Goal: Task Accomplishment & Management: Manage account settings

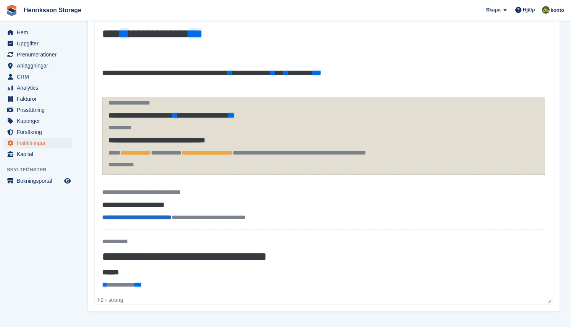
scroll to position [26, 0]
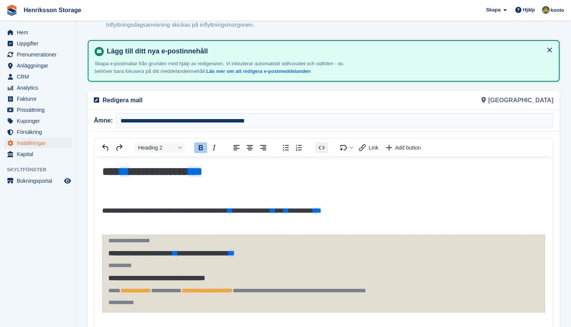
click at [320, 143] on icon "Source code" at bounding box center [321, 147] width 9 height 9
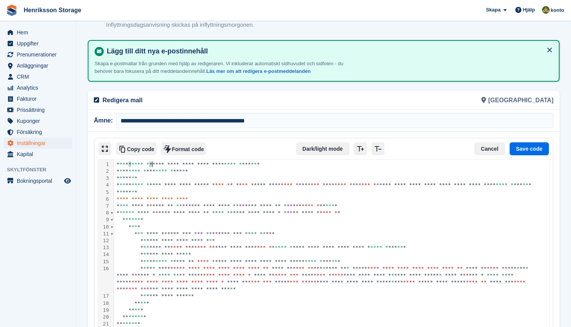
click at [397, 250] on div "**********" at bounding box center [330, 247] width 432 height 7
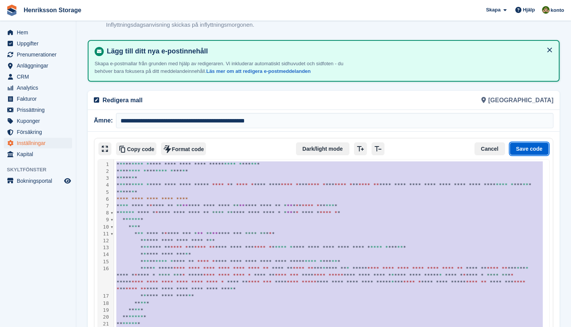
click at [538, 151] on button "Save code" at bounding box center [528, 148] width 39 height 13
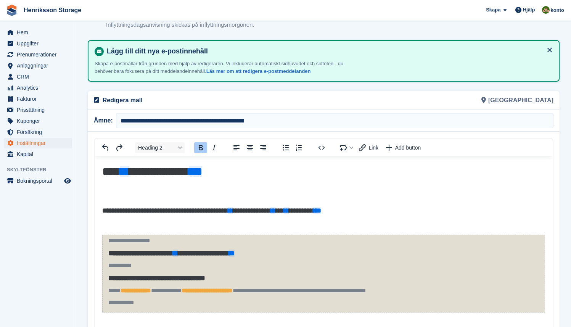
click at [553, 45] on button at bounding box center [549, 50] width 12 height 12
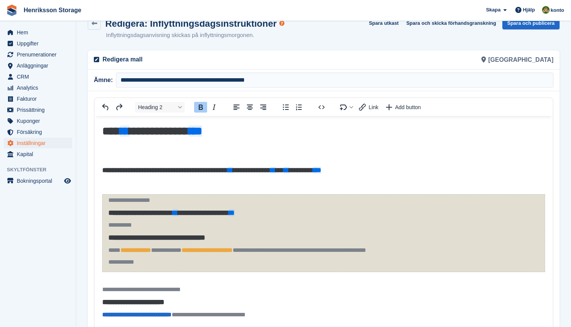
scroll to position [0, 0]
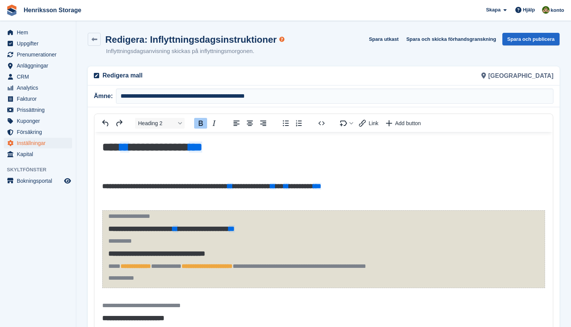
click at [537, 31] on section "**********" at bounding box center [323, 220] width 495 height 440
click at [529, 40] on button "Spara och publicera" at bounding box center [530, 39] width 57 height 13
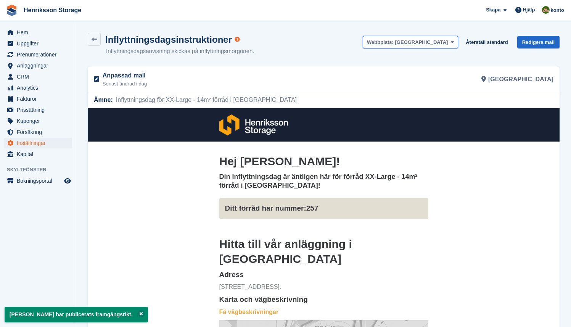
click at [447, 47] on button "Webbplats: Halmstad" at bounding box center [410, 42] width 95 height 13
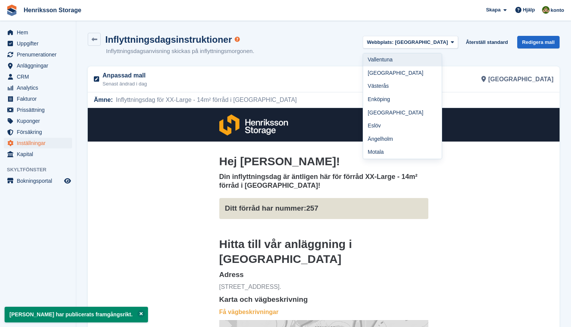
click at [421, 57] on link "Vallentuna" at bounding box center [402, 59] width 79 height 13
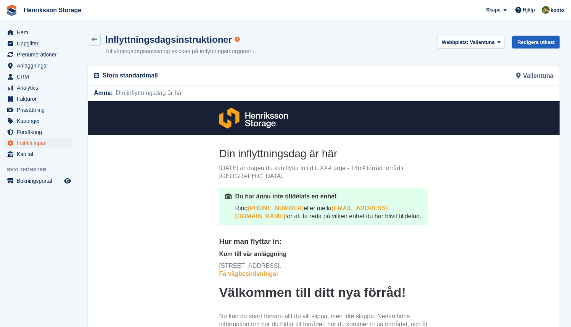
click at [534, 42] on link "Redigera utkast" at bounding box center [535, 42] width 47 height 13
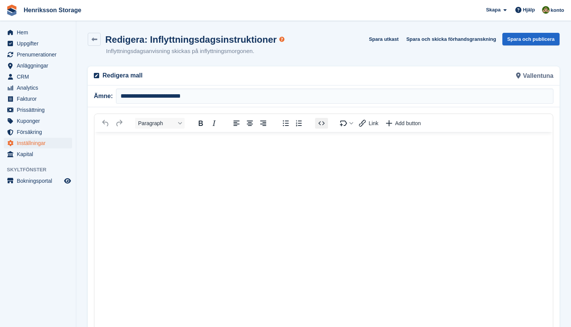
click at [323, 125] on icon "Source code" at bounding box center [321, 123] width 9 height 9
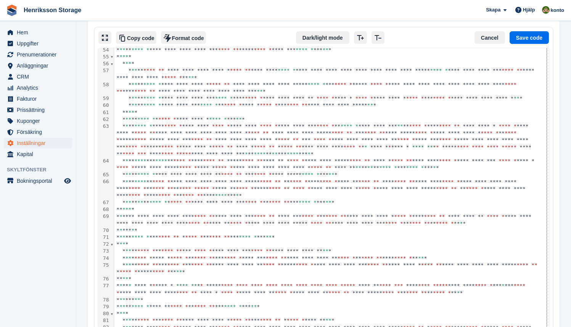
scroll to position [407, 0]
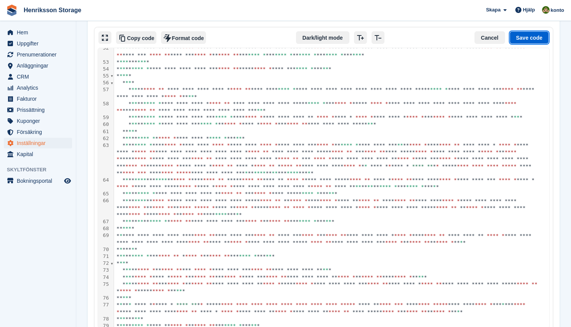
click at [543, 39] on button "Save code" at bounding box center [528, 37] width 39 height 13
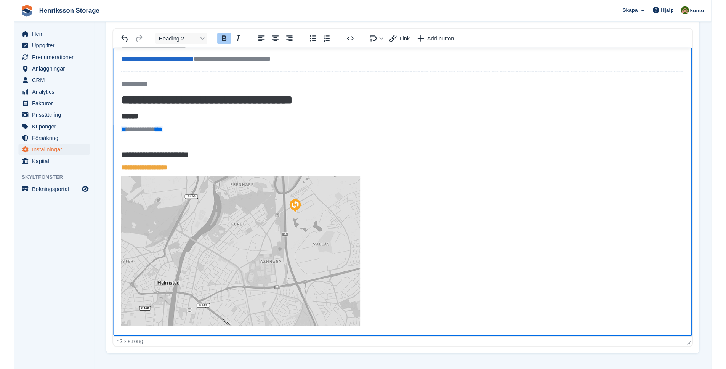
scroll to position [71, 0]
